Goal: Task Accomplishment & Management: Manage account settings

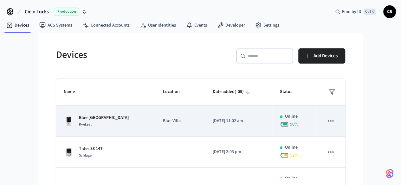
click at [182, 118] on p "Blue Villa" at bounding box center [180, 121] width 35 height 7
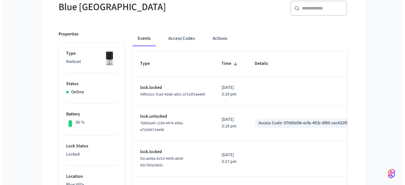
scroll to position [63, 0]
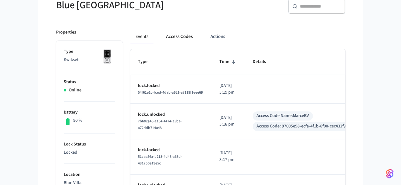
click at [164, 38] on button "Access Codes" at bounding box center [179, 36] width 37 height 15
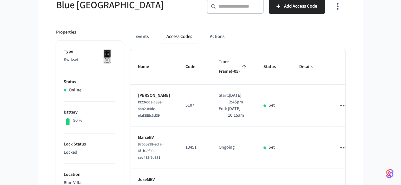
click at [348, 101] on icon "sticky table" at bounding box center [343, 106] width 10 height 10
